Goal: Task Accomplishment & Management: Complete application form

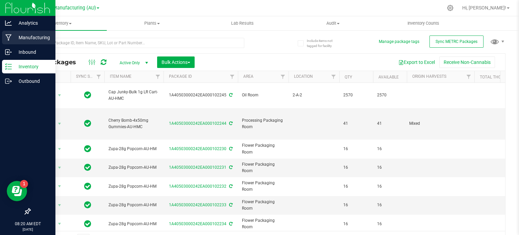
click at [9, 42] on div "Manufacturing" at bounding box center [28, 38] width 53 height 14
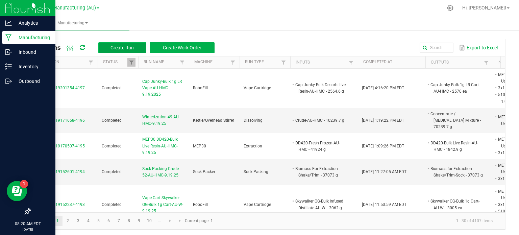
click at [111, 49] on span "Create Run" at bounding box center [121, 47] width 23 height 5
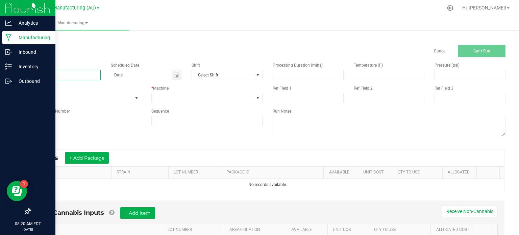
click at [84, 77] on input at bounding box center [65, 75] width 71 height 10
click at [175, 75] on span "Toggle calendar" at bounding box center [175, 74] width 5 height 5
type input "Decarboxylation-48-AU-HMC-9.22.2025"
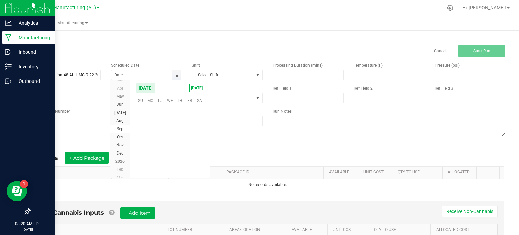
scroll to position [109601, 0]
click at [152, 143] on span "22" at bounding box center [150, 142] width 10 height 10
type input "[DATE]"
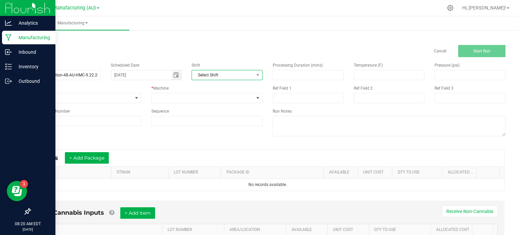
click at [207, 71] on span "Select Shift" at bounding box center [223, 74] width 62 height 9
click at [209, 64] on div "Shift" at bounding box center [227, 65] width 71 height 6
click at [74, 99] on span "None" at bounding box center [81, 97] width 102 height 9
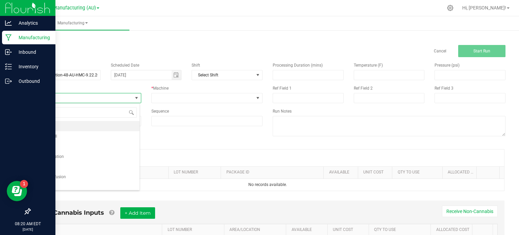
scroll to position [10, 110]
click at [97, 157] on li "Decarboxylation" at bounding box center [84, 156] width 109 height 10
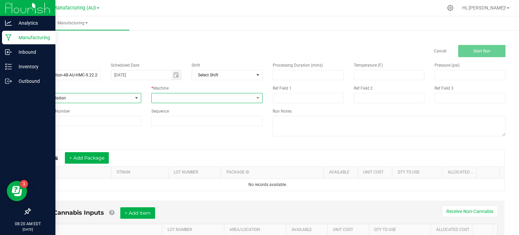
click at [204, 97] on span at bounding box center [203, 97] width 102 height 9
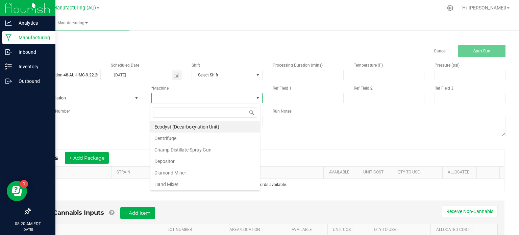
scroll to position [125, 0]
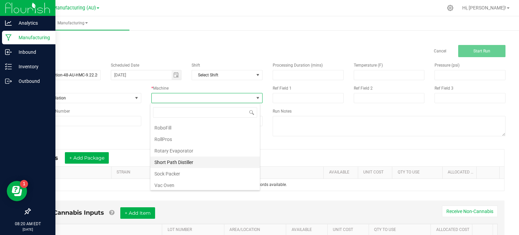
click at [217, 161] on li "Short Path Distiller" at bounding box center [204, 161] width 109 height 11
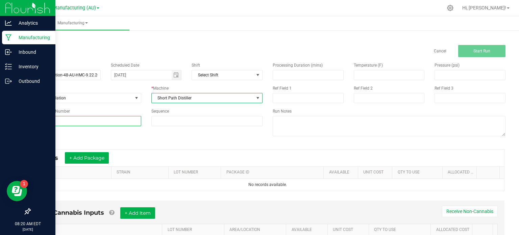
click at [102, 125] on input at bounding box center [86, 121] width 112 height 10
type input "48"
click at [90, 155] on button "+ Add Package" at bounding box center [87, 157] width 44 height 11
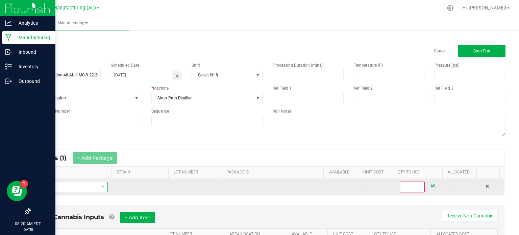
click at [77, 186] on span "NO DATA FOUND" at bounding box center [67, 186] width 64 height 9
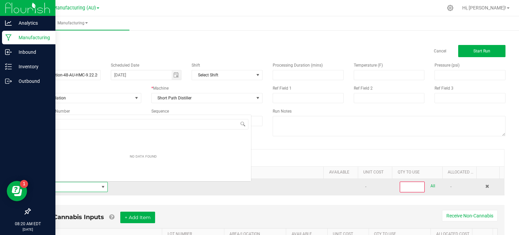
scroll to position [10, 70]
type input "conce"
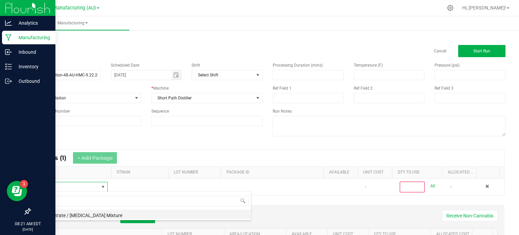
click at [77, 211] on li "Concentrate / [MEDICAL_DATA] Mixture" at bounding box center [143, 213] width 216 height 9
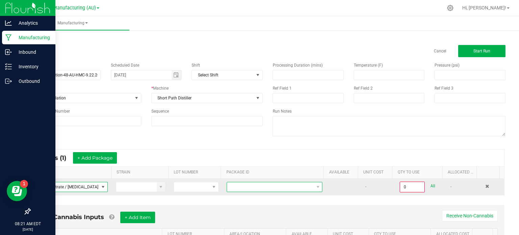
click at [262, 184] on span at bounding box center [270, 186] width 86 height 9
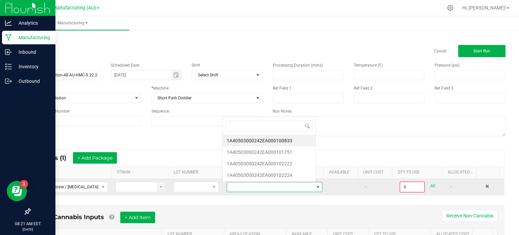
scroll to position [10, 92]
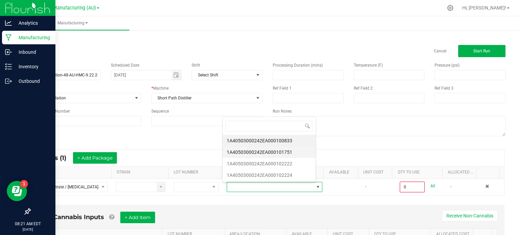
click at [283, 152] on li "1A40503000242EA000101751" at bounding box center [269, 151] width 93 height 11
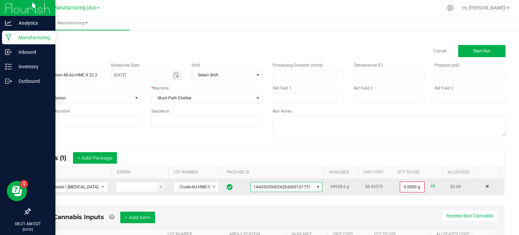
click at [430, 183] on link "All" at bounding box center [432, 185] width 5 height 9
type input "69028.6000 g"
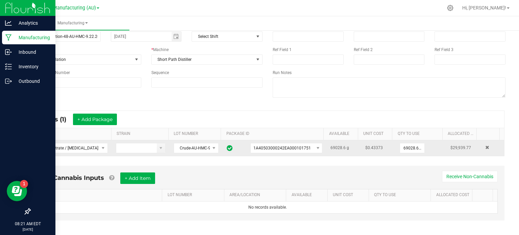
scroll to position [42, 0]
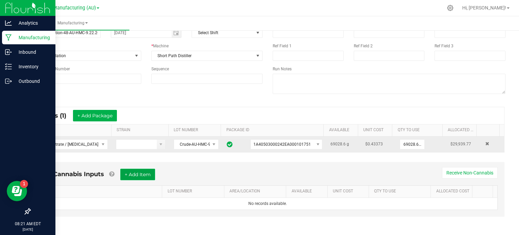
click at [128, 175] on button "+ Add Item" at bounding box center [137, 174] width 35 height 11
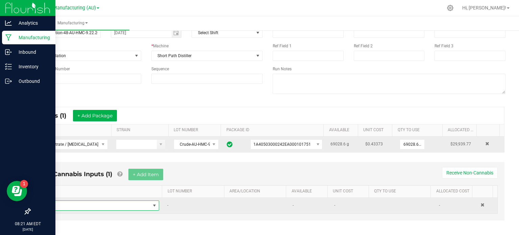
click at [119, 204] on span "NO DATA FOUND" at bounding box center [96, 205] width 108 height 9
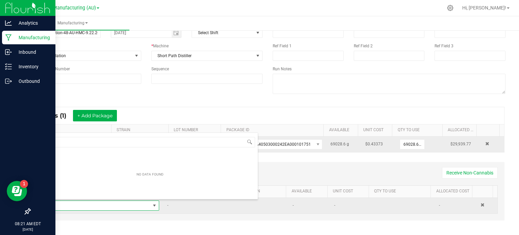
scroll to position [10, 113]
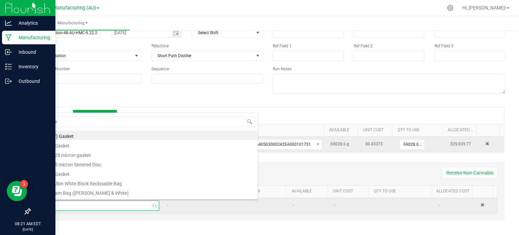
type input "met"
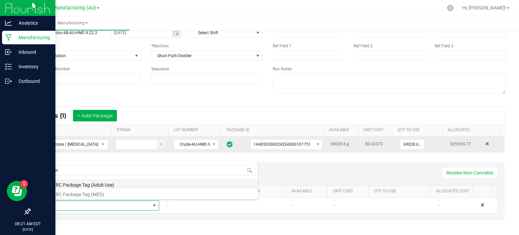
click at [126, 183] on li "METRC Package Tag (Adult Use)" at bounding box center [150, 183] width 216 height 9
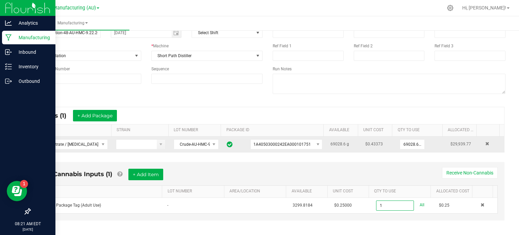
type input "1 ea"
click at [504, 110] on div "* Inputs (1) + Add Package ITEM STRAIN LOT NUMBER PACKAGE ID AVAILABLE Unit Cos…" at bounding box center [268, 130] width 486 height 58
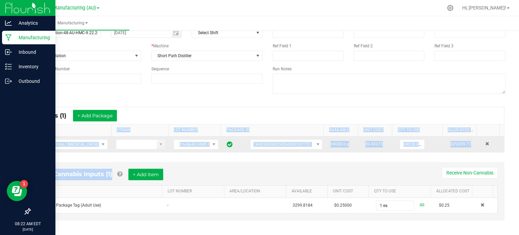
drag, startPoint x: 513, startPoint y: 129, endPoint x: 519, endPoint y: 167, distance: 37.6
click at [519, 167] on div "Manufacturing < All Runs Cancel Start Run Name Decarboxylation-48-AU-HMC-9.22.2…" at bounding box center [267, 125] width 503 height 219
click at [260, 174] on div "Non-Cannabis Inputs (1) + Add Item Receive Non-Cannabis" at bounding box center [268, 177] width 460 height 17
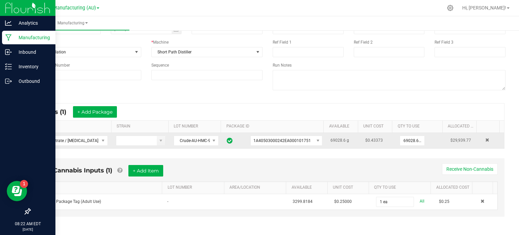
scroll to position [0, 0]
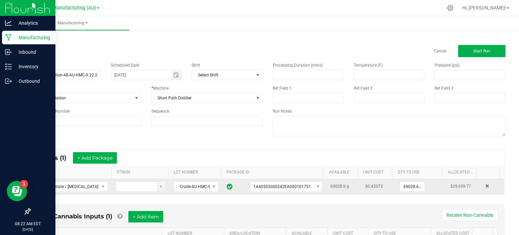
click at [398, 36] on div "< All Runs Cancel Start Run" at bounding box center [268, 46] width 476 height 22
click at [478, 48] on button "Start Run" at bounding box center [481, 51] width 47 height 12
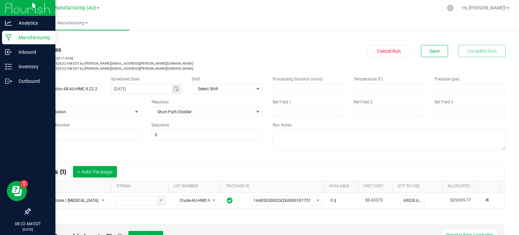
drag, startPoint x: 254, startPoint y: 228, endPoint x: 277, endPoint y: 251, distance: 32.0
click at [277, 234] on html "Analytics Manufacturing Inbound Inventory Outbound 08:22 AM EDT [DATE] 09/22 St…" at bounding box center [259, 117] width 519 height 235
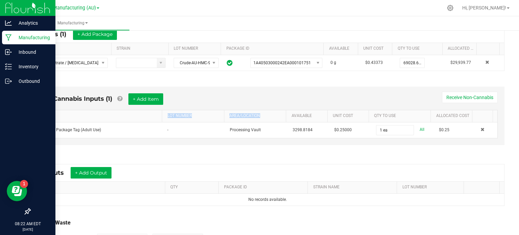
scroll to position [138, 0]
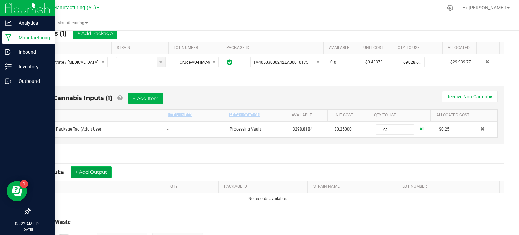
click at [86, 169] on button "+ Add Output" at bounding box center [91, 171] width 41 height 11
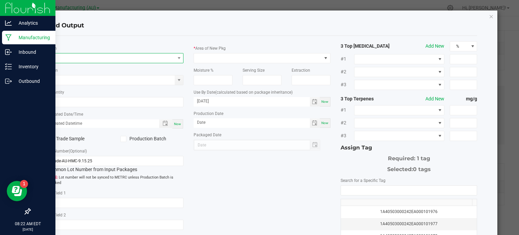
click at [85, 59] on span "NO DATA FOUND" at bounding box center [111, 57] width 128 height 9
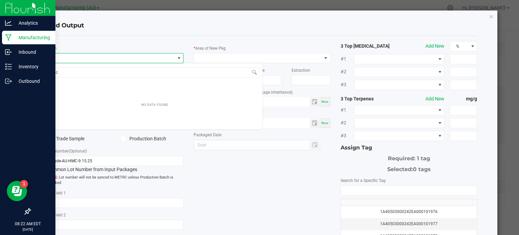
scroll to position [10, 135]
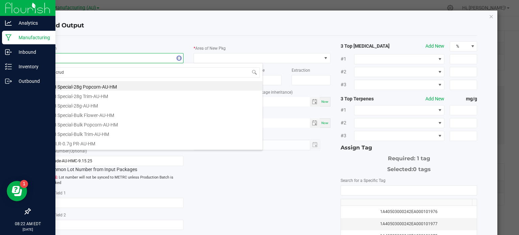
type input "crude"
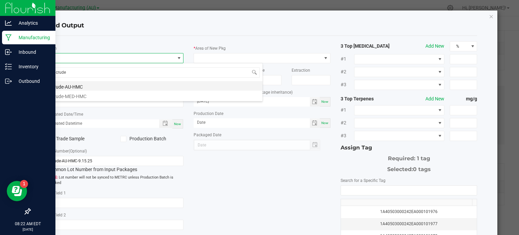
click at [80, 89] on li "Crude-AU-HMC" at bounding box center [155, 85] width 216 height 9
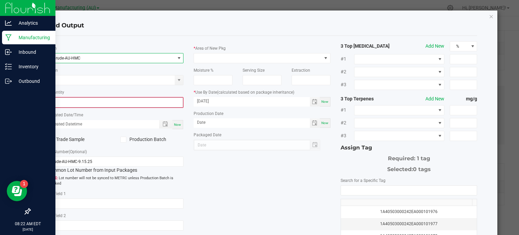
click at [81, 105] on input "0" at bounding box center [115, 102] width 135 height 9
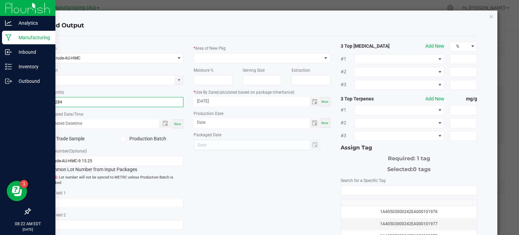
type input "10284.0000 g"
click at [176, 128] on div "Now" at bounding box center [177, 123] width 11 height 9
type input "[DATE] 8:22 AM"
type input "[DATE]"
click at [176, 128] on div "Now" at bounding box center [177, 123] width 11 height 9
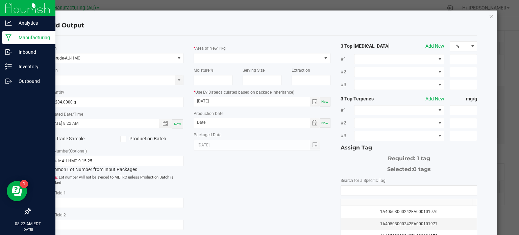
click at [123, 139] on icon at bounding box center [123, 139] width 4 height 0
click at [0, 0] on input "Production Batch" at bounding box center [0, 0] width 0 height 0
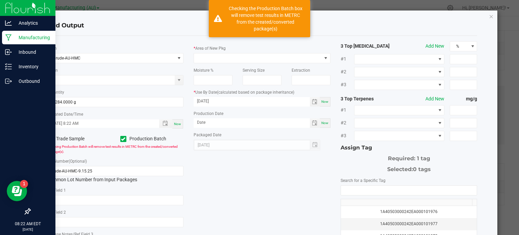
click at [113, 177] on div "Crude-AU-HMC-9.15.25 Common Lot Number from Input Packages" at bounding box center [115, 174] width 137 height 17
click at [109, 173] on input "Crude-AU-HMC-9.15.25" at bounding box center [115, 171] width 137 height 10
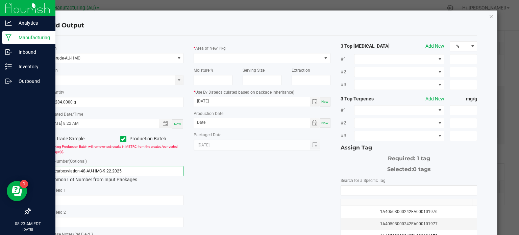
type input "Decarboxylation-48-AU-HMC-9.22.2025"
click at [206, 170] on div "* Item Crude-AU-HMC Strain * Quantity 10284.0000 g * Created Date/Time [DATE] 8…" at bounding box center [262, 162] width 441 height 242
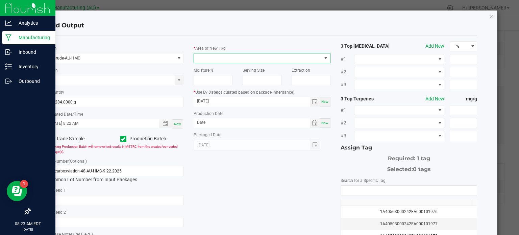
click at [233, 55] on span at bounding box center [258, 57] width 128 height 9
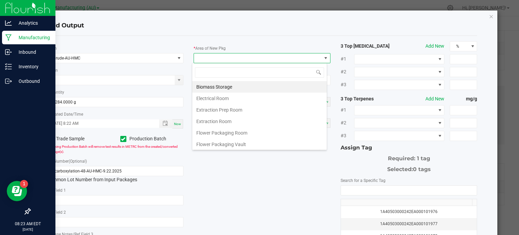
drag, startPoint x: 321, startPoint y: 100, endPoint x: 326, endPoint y: 102, distance: 4.6
click at [326, 102] on div "Biomass Storage Electrical Room Extraction Prep Room Extraction Room Flower Pac…" at bounding box center [259, 115] width 134 height 68
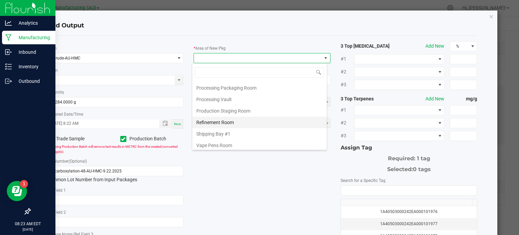
click at [287, 119] on li "Refinement Room" at bounding box center [259, 122] width 134 height 11
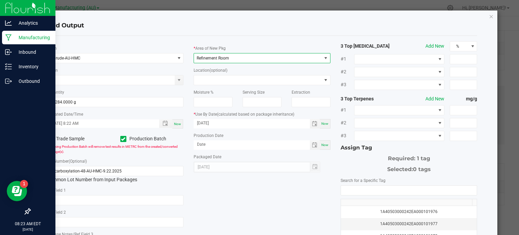
click at [323, 143] on span "Now" at bounding box center [324, 145] width 7 height 4
type input "[DATE]"
click at [205, 125] on input "[DATE]" at bounding box center [252, 123] width 116 height 8
type input "[DATE]"
click at [355, 191] on input "NO DATA FOUND" at bounding box center [409, 190] width 136 height 9
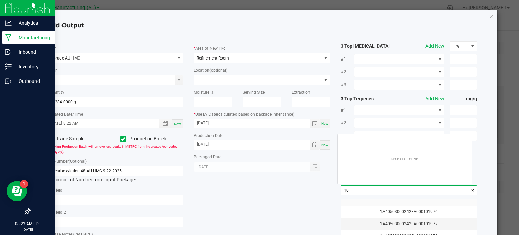
scroll to position [9, 135]
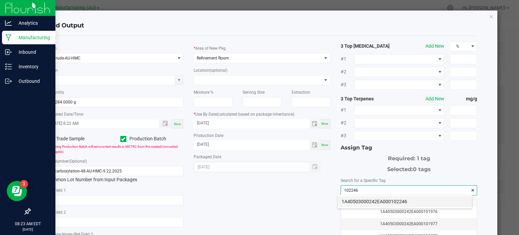
click at [361, 199] on li "1A40503000242EA000102246" at bounding box center [405, 201] width 134 height 11
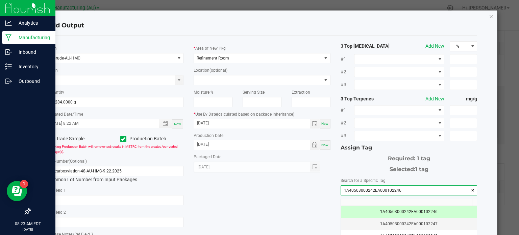
type input "1A40503000242EA000102246"
click at [336, 200] on div "3 Top [MEDICAL_DATA] Add New % #1 #2 #3 3 Top Terpenes Add New mg/g #1 #2 #3 As…" at bounding box center [409, 162] width 147 height 242
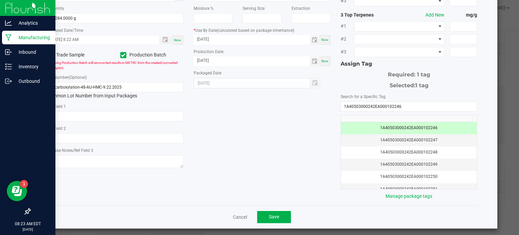
scroll to position [86, 0]
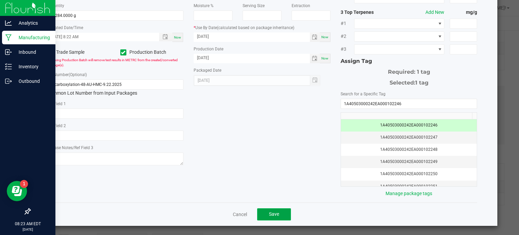
click at [270, 209] on button "Save" at bounding box center [274, 214] width 34 height 12
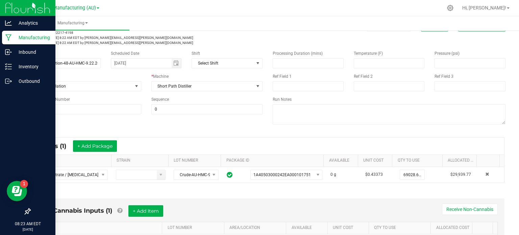
scroll to position [0, 0]
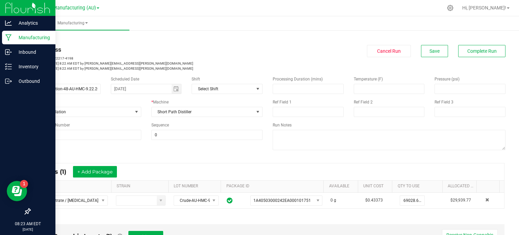
drag, startPoint x: 483, startPoint y: 49, endPoint x: 345, endPoint y: 59, distance: 138.2
click at [345, 59] on div "In Progress MP-20250922122217-4198 Started: [DATE] 8:22 AM EDT by [PERSON_NAME]…" at bounding box center [268, 58] width 486 height 26
drag, startPoint x: 470, startPoint y: 52, endPoint x: 314, endPoint y: 42, distance: 156.8
click at [314, 42] on div "< All Runs In Progress MP-20250922122217-4198 Started: [DATE] 8:22 AM EDT by [P…" at bounding box center [268, 52] width 476 height 35
click at [469, 55] on button "Complete Run" at bounding box center [481, 51] width 47 height 12
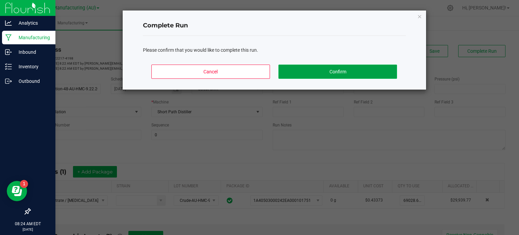
click at [356, 70] on button "Confirm" at bounding box center [337, 72] width 118 height 14
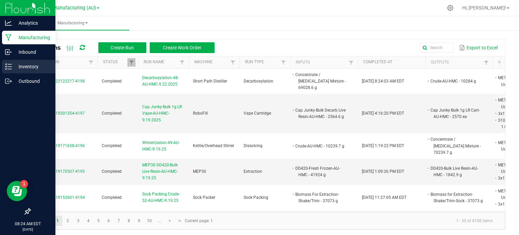
click at [24, 68] on p "Inventory" at bounding box center [32, 67] width 41 height 8
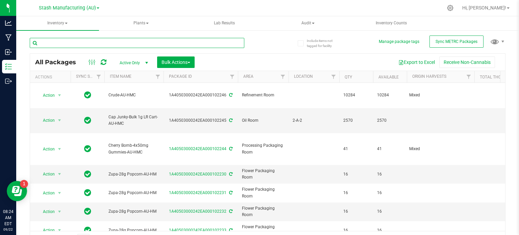
click at [66, 41] on input "text" at bounding box center [137, 43] width 215 height 10
type input "101751"
